Goal: Task Accomplishment & Management: Use online tool/utility

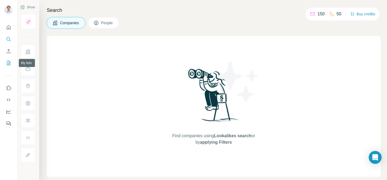
click at [10, 63] on icon "My lists" at bounding box center [8, 63] width 3 height 4
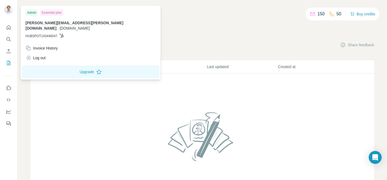
click at [10, 8] on img at bounding box center [8, 9] width 9 height 9
click at [195, 130] on img at bounding box center [202, 137] width 73 height 58
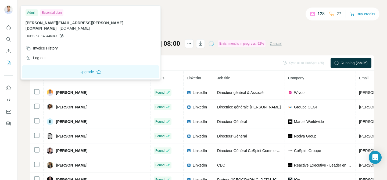
click at [10, 11] on img at bounding box center [8, 9] width 9 height 9
click at [158, 28] on div "My lists / List Export: Recommended Leads - [DATE] 08:00 127 26 Buy credits Lis…" at bounding box center [202, 113] width 344 height 200
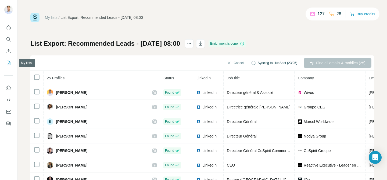
click at [10, 65] on icon "My lists" at bounding box center [8, 62] width 5 height 5
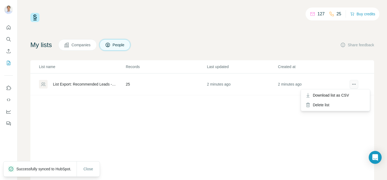
click at [355, 86] on icon "actions" at bounding box center [353, 83] width 5 height 5
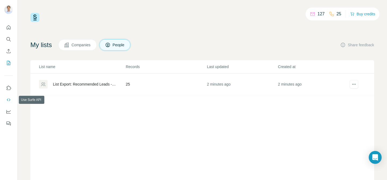
click at [8, 101] on icon "Use Surfe API" at bounding box center [8, 99] width 5 height 5
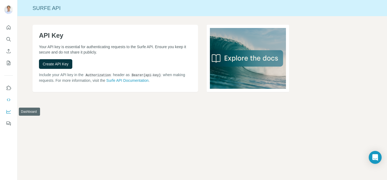
click at [9, 112] on icon "Dashboard" at bounding box center [8, 111] width 5 height 5
click at [8, 61] on icon "My lists" at bounding box center [8, 63] width 3 height 4
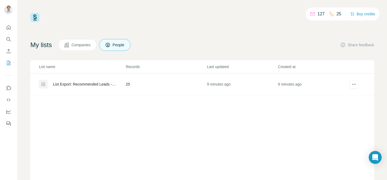
click at [87, 85] on div "List Export: Recommended Leads - [DATE] 08:00" at bounding box center [85, 83] width 64 height 5
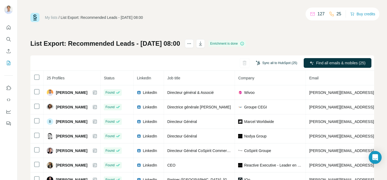
click at [267, 64] on button "Sync all to HubSpot (25)" at bounding box center [276, 63] width 49 height 8
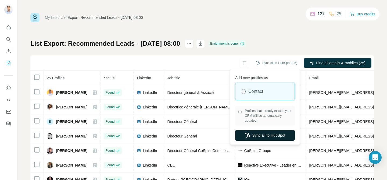
click at [257, 134] on button "Sync all to HubSpot" at bounding box center [265, 135] width 60 height 11
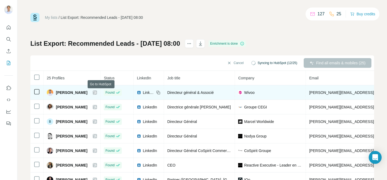
click at [97, 92] on icon at bounding box center [94, 92] width 3 height 4
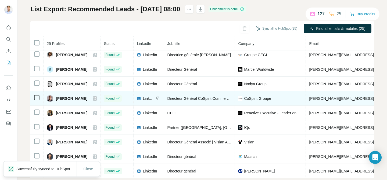
scroll to position [46, 0]
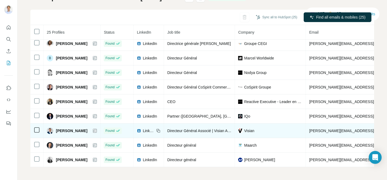
click at [97, 129] on icon at bounding box center [95, 130] width 3 height 3
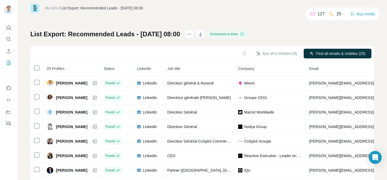
scroll to position [0, 0]
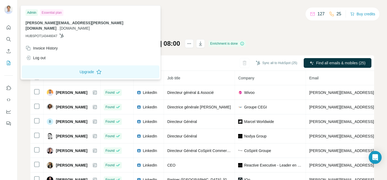
click at [63, 34] on icon at bounding box center [62, 36] width 4 height 4
click at [44, 34] on span "HUBSPOT143446047" at bounding box center [42, 36] width 32 height 5
click at [8, 11] on img at bounding box center [8, 9] width 9 height 9
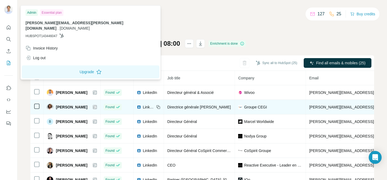
click at [97, 107] on icon at bounding box center [94, 107] width 3 height 4
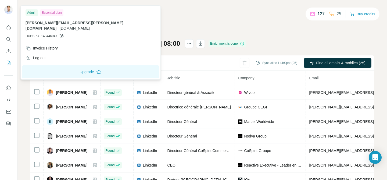
click at [11, 10] on img at bounding box center [8, 9] width 9 height 9
click at [64, 34] on icon at bounding box center [61, 36] width 4 height 4
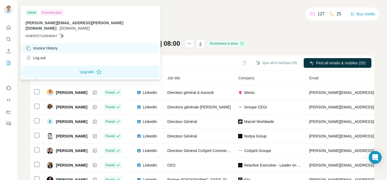
click at [43, 45] on div "Invoice History" at bounding box center [42, 47] width 32 height 5
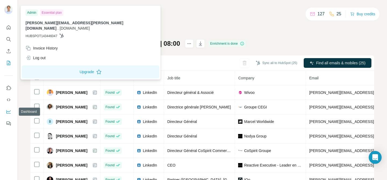
click at [10, 114] on button "Dashboard" at bounding box center [8, 112] width 9 height 10
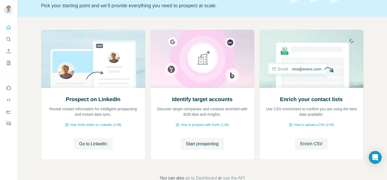
scroll to position [51, 0]
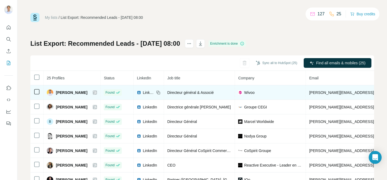
click at [97, 92] on icon at bounding box center [94, 92] width 3 height 4
